Goal: Task Accomplishment & Management: Manage account settings

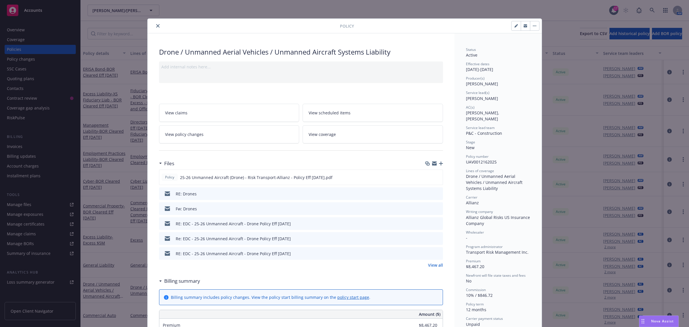
scroll to position [36, 0]
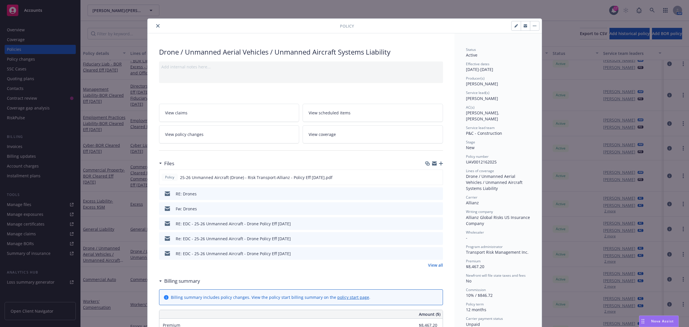
click at [156, 28] on icon "close" at bounding box center [157, 25] width 3 height 3
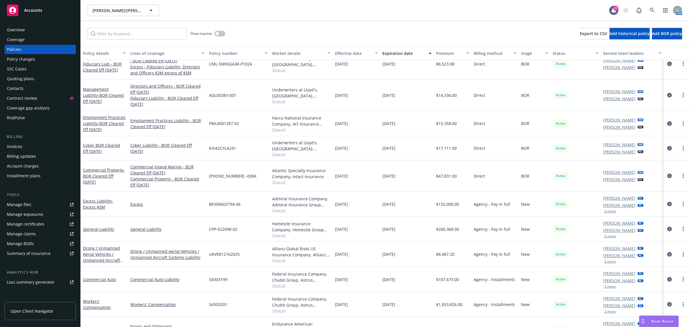
click at [48, 80] on div "Quoting plans" at bounding box center [40, 78] width 67 height 9
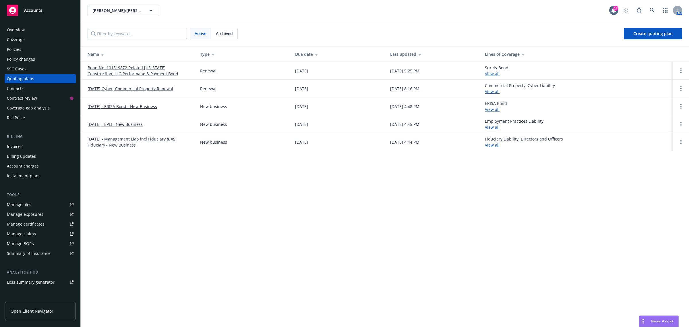
click at [151, 90] on link "[DATE] Cyber, Commercial Property Renewal" at bounding box center [131, 89] width 86 height 6
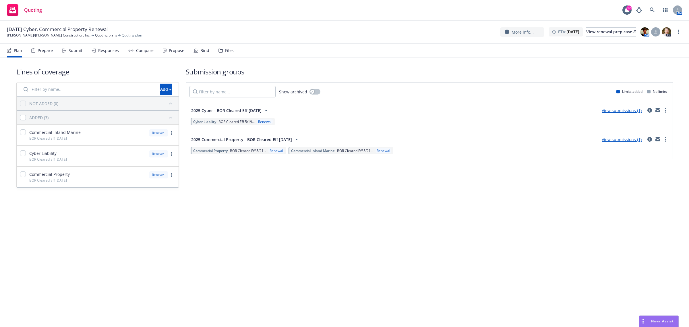
click at [220, 53] on div "Files" at bounding box center [226, 51] width 15 height 14
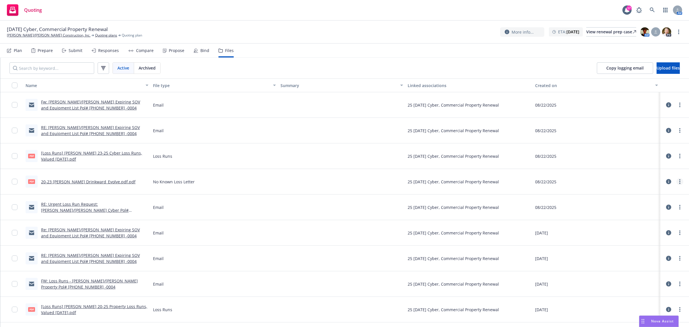
click at [677, 182] on link "more" at bounding box center [679, 181] width 7 height 7
click at [678, 178] on div at bounding box center [674, 181] width 17 height 11
click at [679, 180] on icon "more" at bounding box center [679, 181] width 1 height 5
click at [642, 217] on link "Edit" at bounding box center [648, 216] width 57 height 11
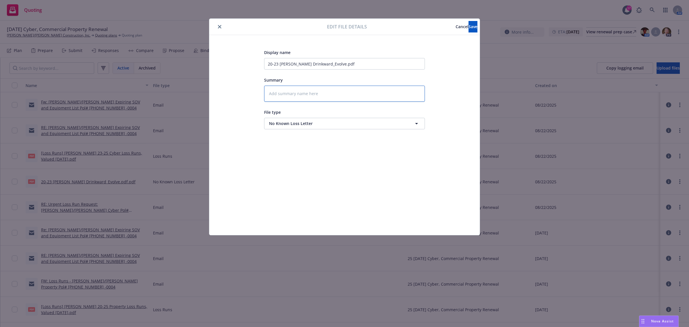
click at [277, 97] on textarea at bounding box center [344, 94] width 161 height 16
paste textarea "[Loss Runs] Elliott Drinkward 20-23 Cyber Loss Runs Valued 08-22-2025"
type textarea "x"
type textarea "[Loss Runs] Elliott Drinkward 20-23 Cyber Loss Runs Valued 08-22-2025"
click at [469, 32] on button "Save" at bounding box center [473, 26] width 9 height 11
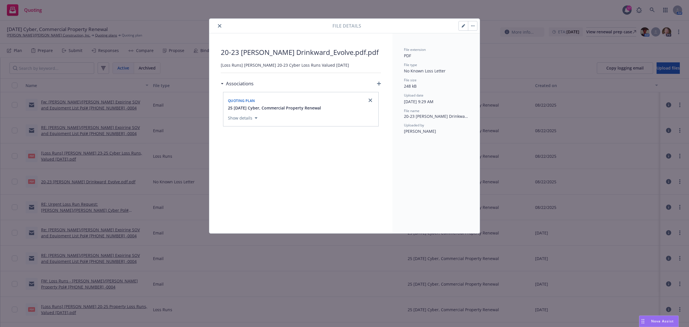
click at [218, 26] on icon "close" at bounding box center [219, 25] width 3 height 3
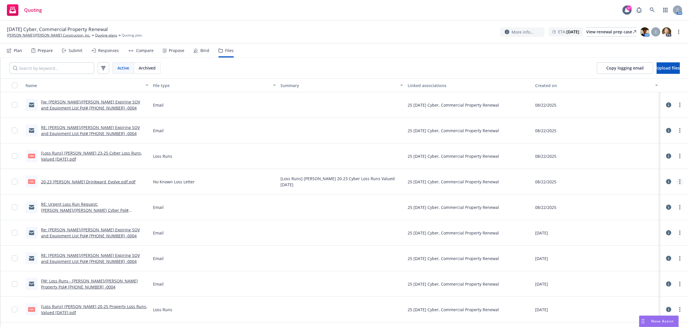
click at [679, 181] on icon "more" at bounding box center [679, 181] width 1 height 5
click at [639, 218] on link "Edit" at bounding box center [648, 216] width 57 height 11
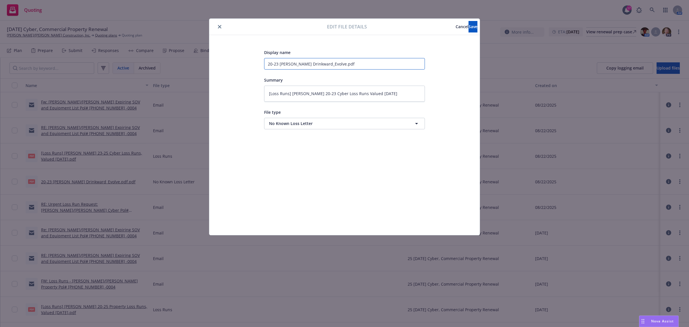
click at [316, 65] on input "20-23 NKLL Elliott Drinkward_Evolve.pdf" at bounding box center [344, 63] width 161 height 11
paste input "[Loss Runs] Elliott Drinkward 20-23 Cyber Loss Runs Valued 08-22-2025"
type textarea "x"
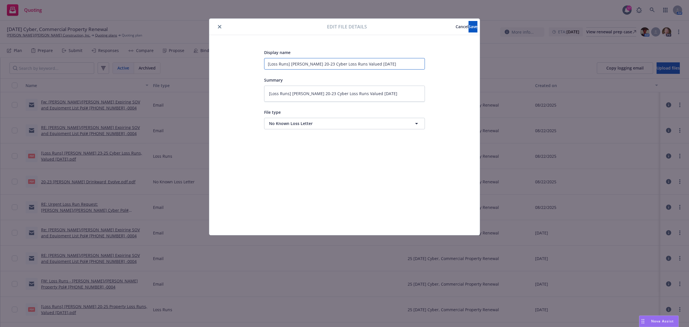
type input "[Loss Runs] Elliott Drinkward 20-23 Cyber Loss Runs Valued 08-22-2025"
click at [289, 93] on textarea "[Loss Runs] Elliott Drinkward 20-23 Cyber Loss Runs Valued 08-22-2025" at bounding box center [344, 94] width 161 height 16
type textarea "x"
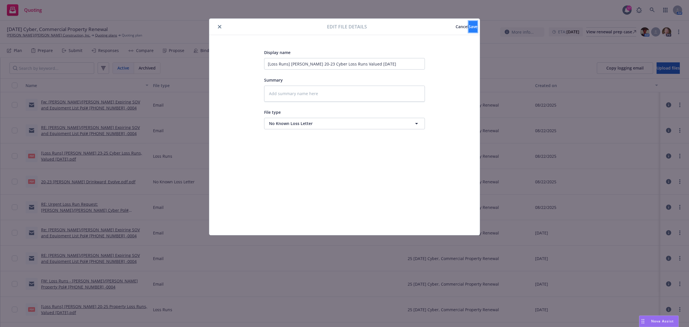
click at [469, 30] on button "Save" at bounding box center [473, 26] width 9 height 11
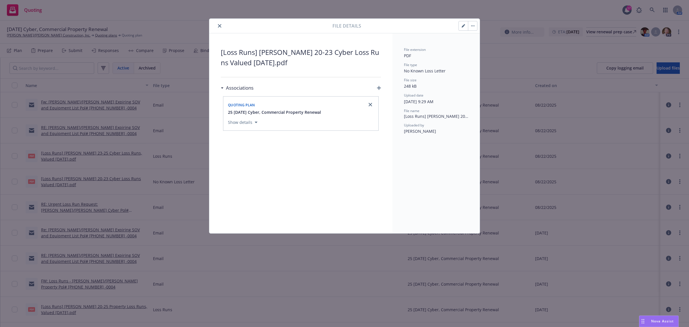
click at [220, 26] on icon "close" at bounding box center [219, 25] width 3 height 3
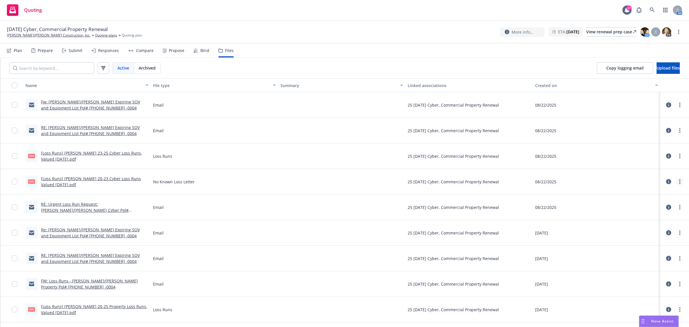
click at [677, 181] on link "more" at bounding box center [679, 181] width 7 height 7
click at [642, 213] on link "Edit" at bounding box center [648, 216] width 57 height 11
type textarea "x"
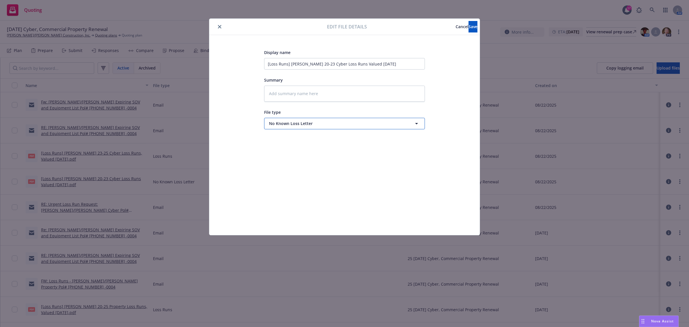
click at [301, 125] on span "No Known Loss Letter" at bounding box center [334, 123] width 130 height 6
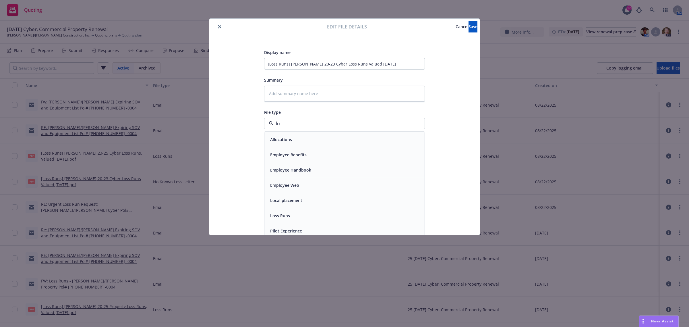
type input "los"
click at [283, 140] on span "Loss Runs" at bounding box center [280, 139] width 20 height 6
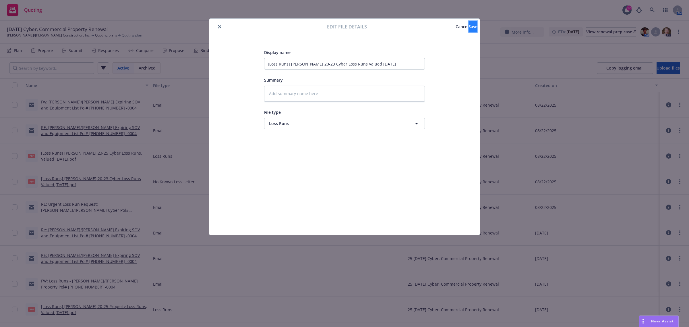
click at [470, 28] on button "Save" at bounding box center [473, 26] width 9 height 11
type textarea "x"
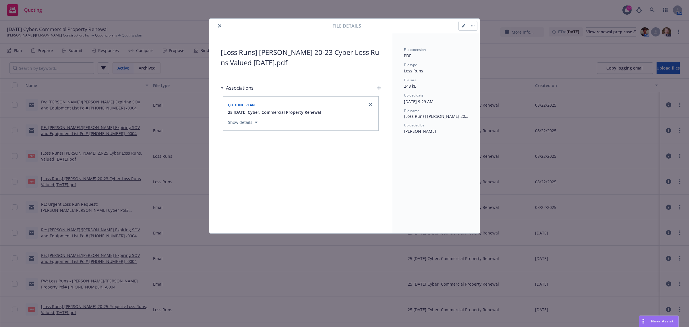
click at [219, 26] on icon "close" at bounding box center [219, 25] width 3 height 3
